Goal: Find specific fact: Find specific fact

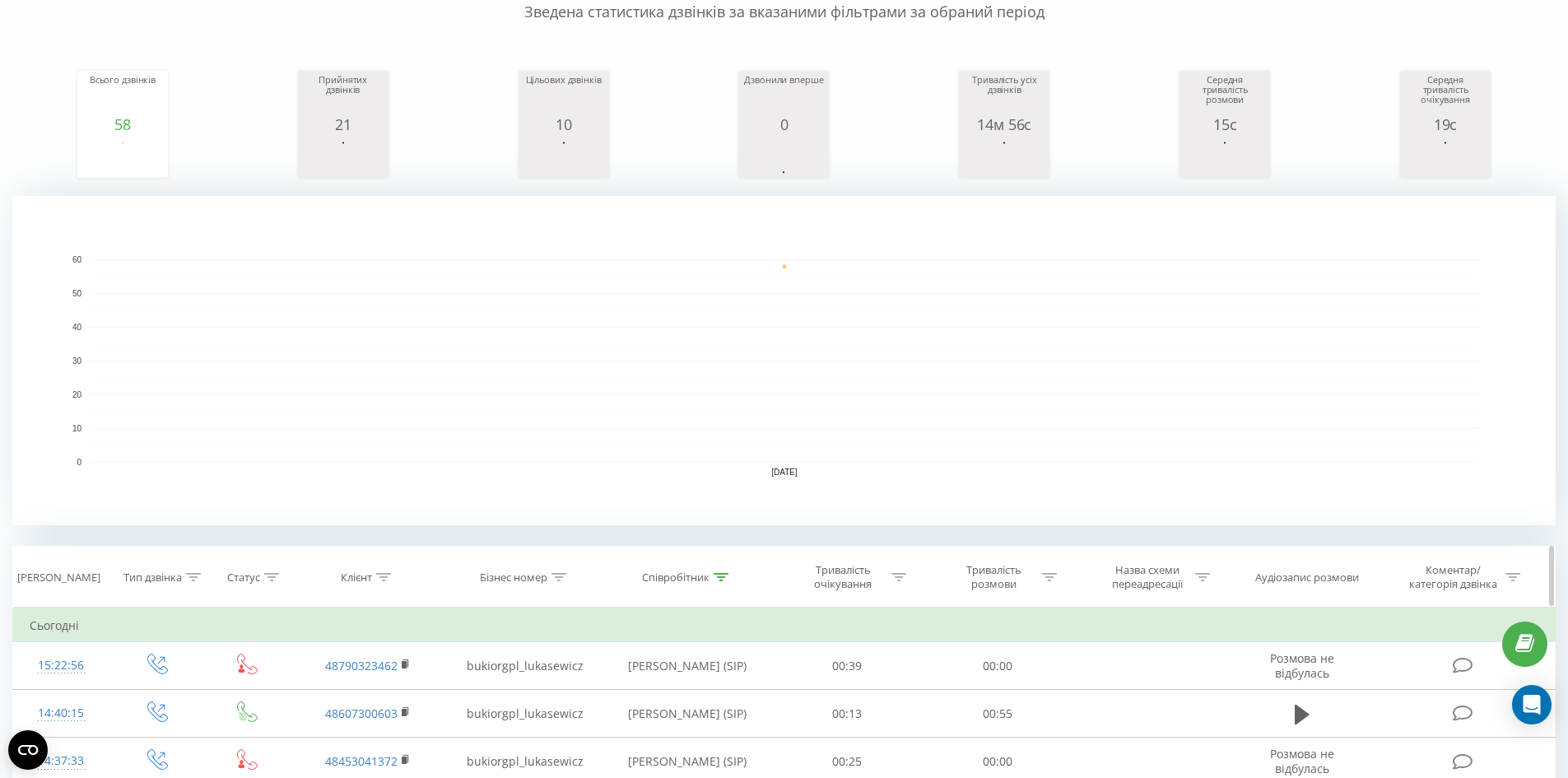
scroll to position [164, 0]
click at [384, 576] on icon at bounding box center [384, 577] width 15 height 9
click at [727, 579] on icon at bounding box center [722, 577] width 15 height 9
click at [650, 727] on button "Скасувати" at bounding box center [650, 728] width 70 height 21
click at [385, 582] on div at bounding box center [384, 577] width 15 height 14
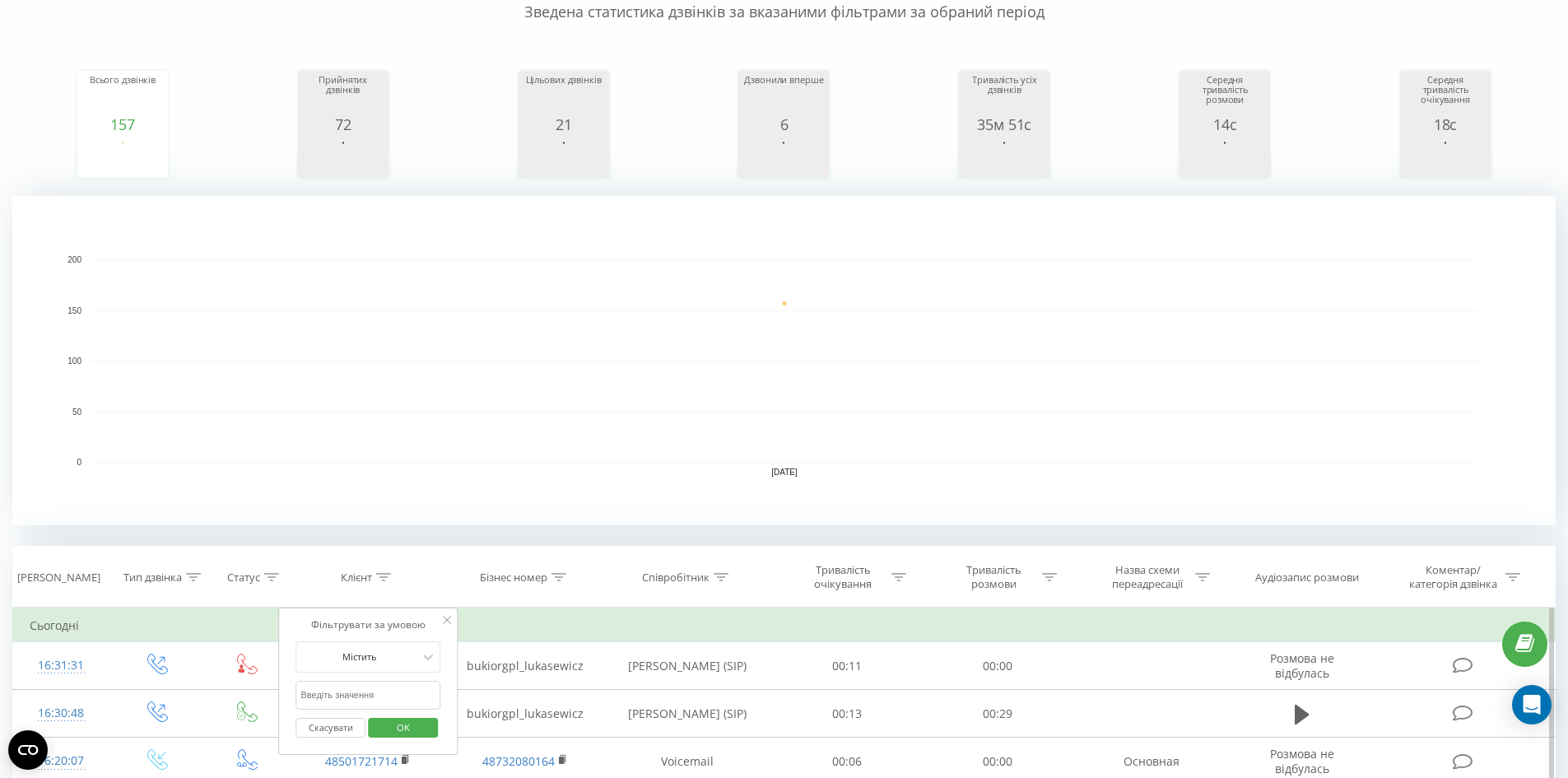
click at [383, 690] on input "text" at bounding box center [368, 695] width 145 height 28
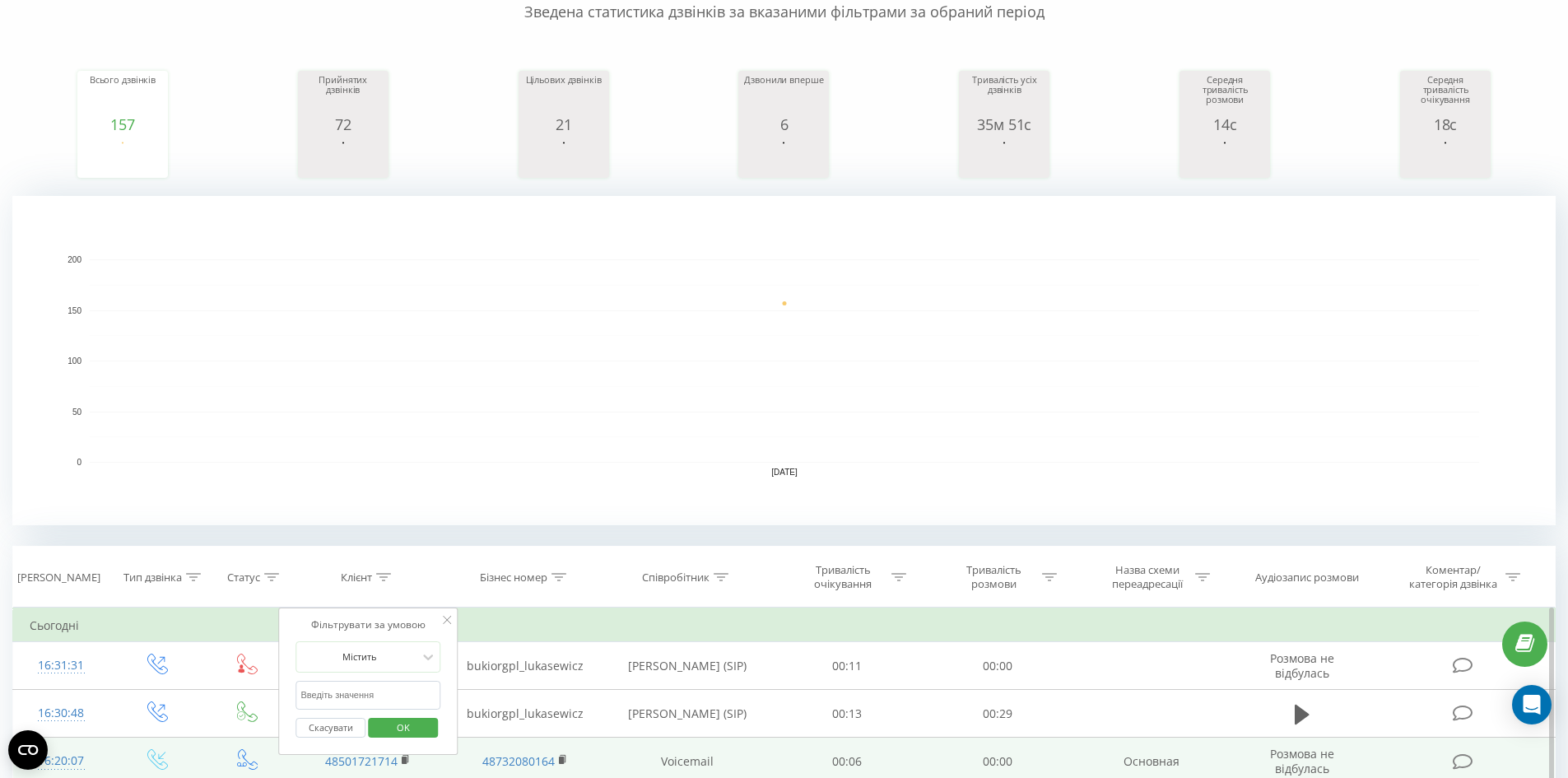
paste input "[PHONE_NUMBER]"
type input "48515104328"
click button "OK" at bounding box center [403, 728] width 70 height 21
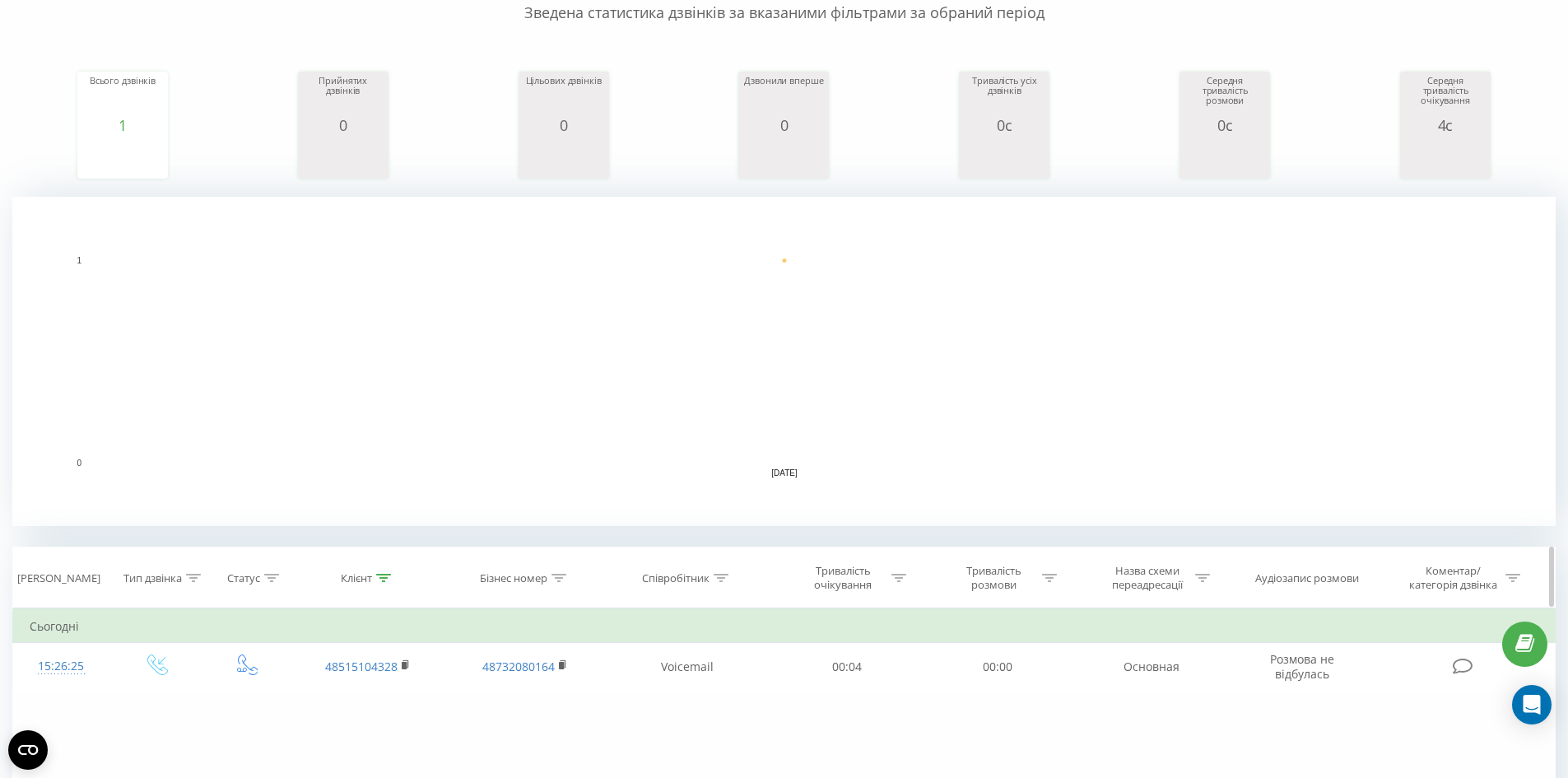
scroll to position [247, 0]
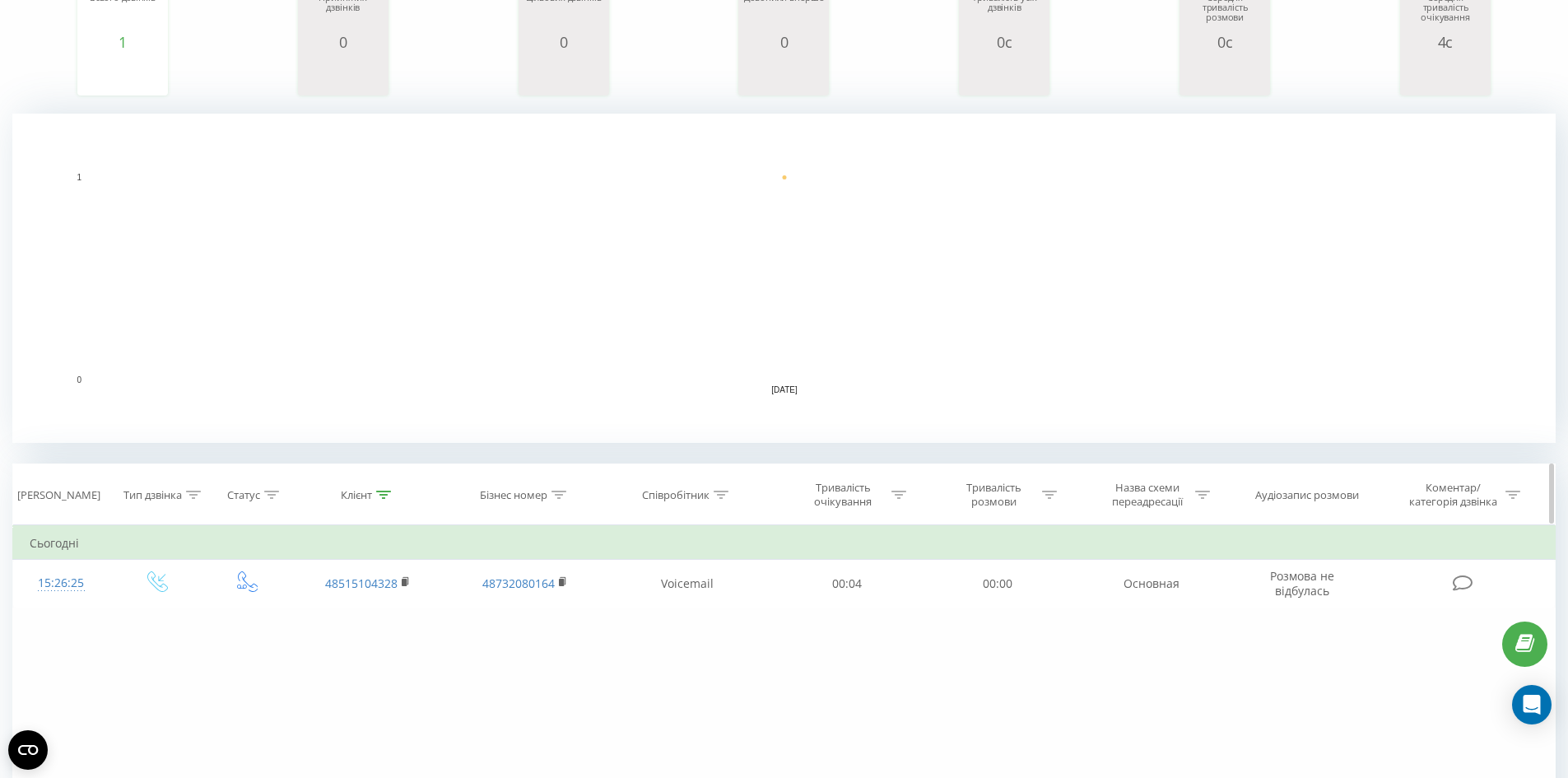
click at [718, 499] on div at bounding box center [722, 494] width 15 height 14
